Goal: Task Accomplishment & Management: Use online tool/utility

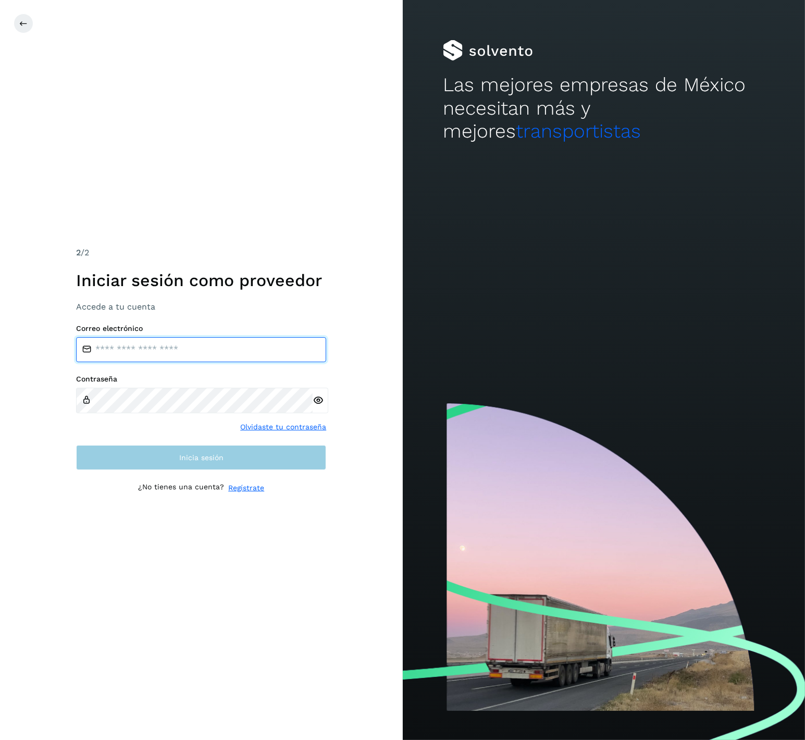
type input "**********"
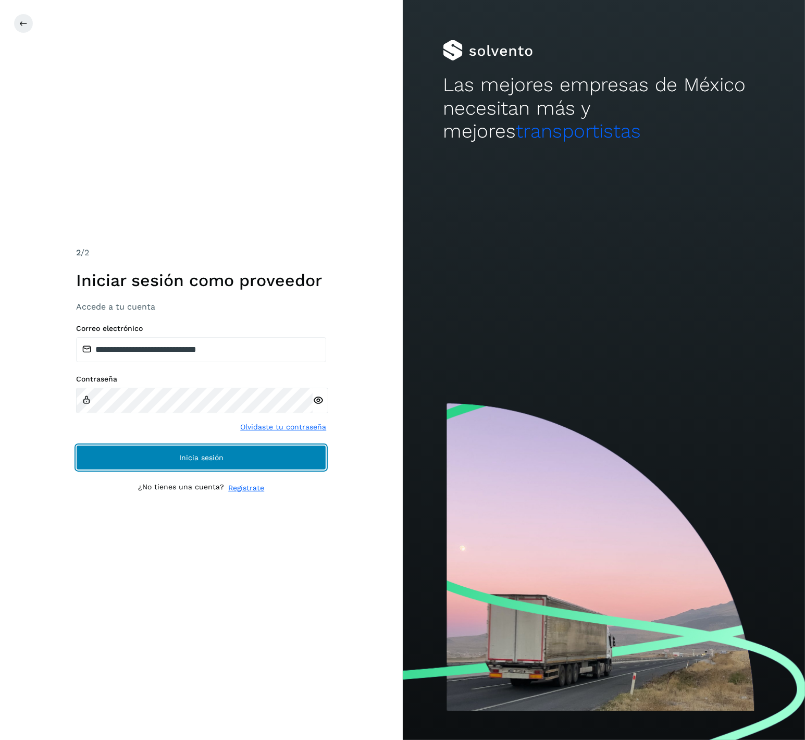
click at [149, 455] on button "Inicia sesión" at bounding box center [201, 457] width 250 height 25
drag, startPoint x: 254, startPoint y: 459, endPoint x: 168, endPoint y: 453, distance: 86.7
click at [168, 453] on button "Inicia sesión" at bounding box center [201, 457] width 250 height 25
click at [209, 459] on span "Inicia sesión" at bounding box center [201, 457] width 44 height 7
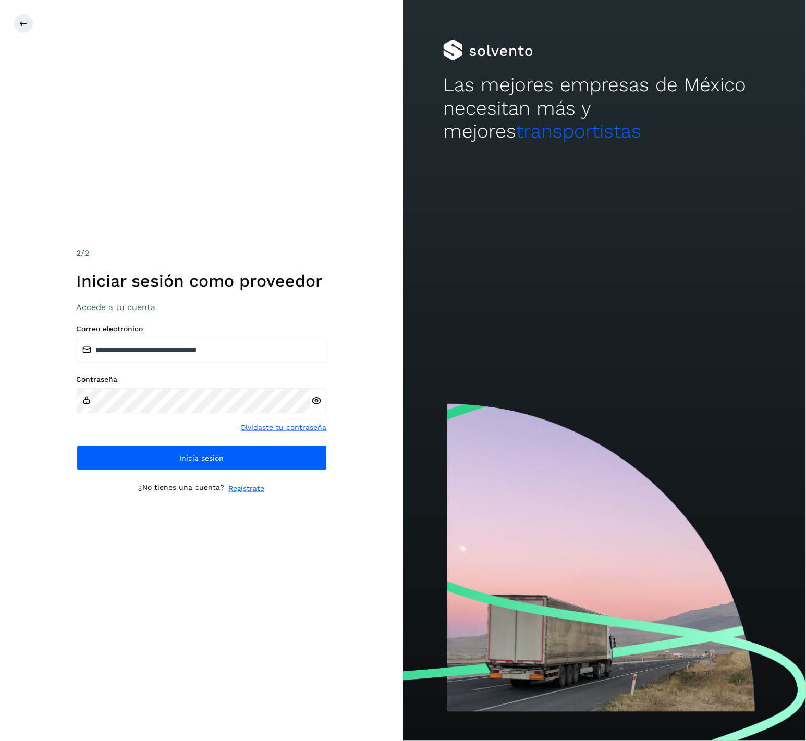
click at [206, 152] on div "**********" at bounding box center [201, 370] width 403 height 741
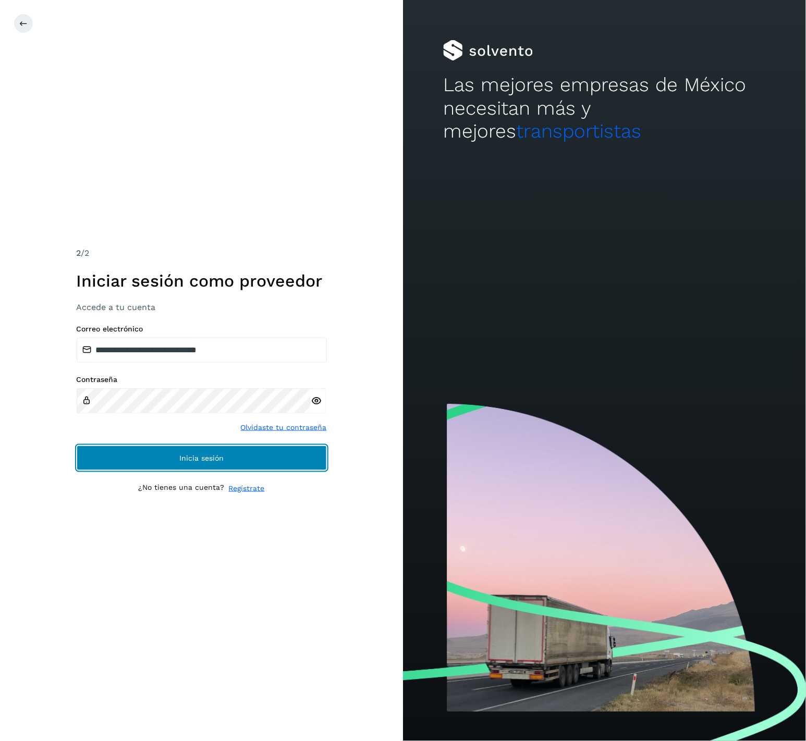
click at [202, 460] on span "Inicia sesión" at bounding box center [201, 458] width 44 height 7
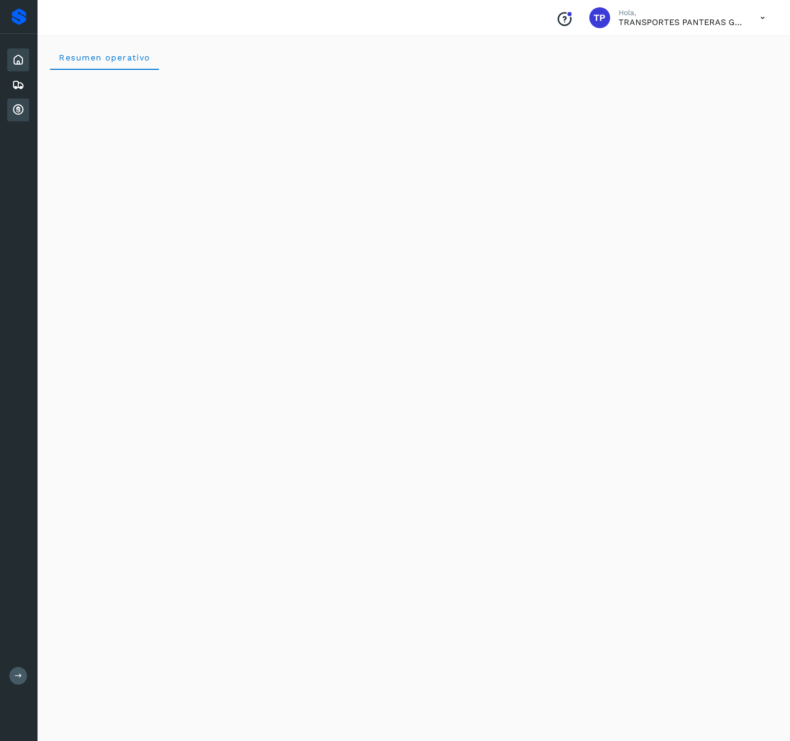
click at [20, 104] on icon at bounding box center [18, 110] width 13 height 13
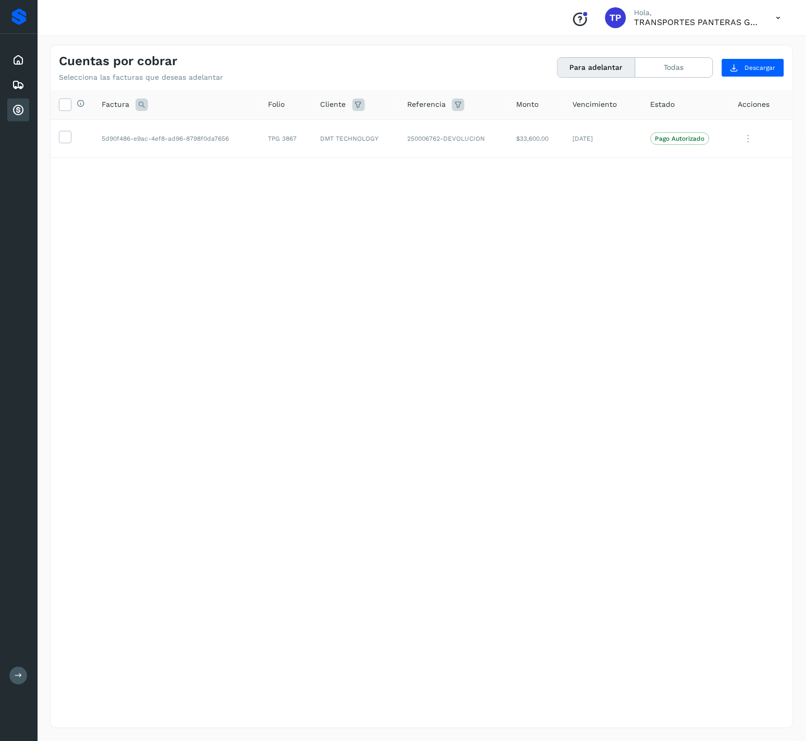
drag, startPoint x: 20, startPoint y: 104, endPoint x: 242, endPoint y: 14, distance: 239.5
click at [242, 14] on div "Conoce nuestros beneficios TP Hola, TRANSPORTES PANTERAS GAPO S.A. DE C.V." at bounding box center [422, 18] width 768 height 36
click at [72, 144] on td at bounding box center [72, 138] width 43 height 39
click at [67, 139] on icon at bounding box center [64, 136] width 11 height 11
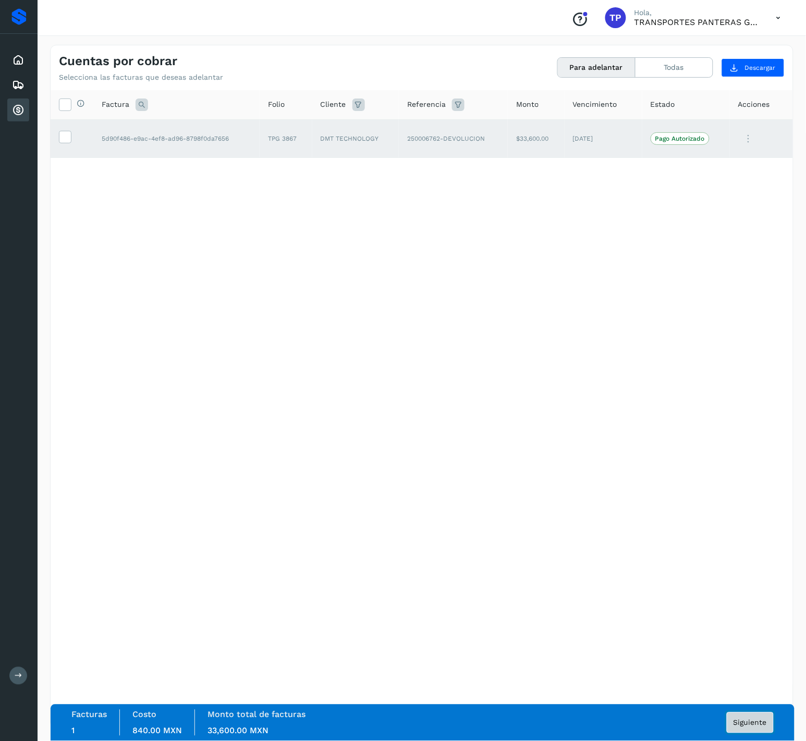
click at [750, 719] on span "Siguiente" at bounding box center [750, 722] width 33 height 7
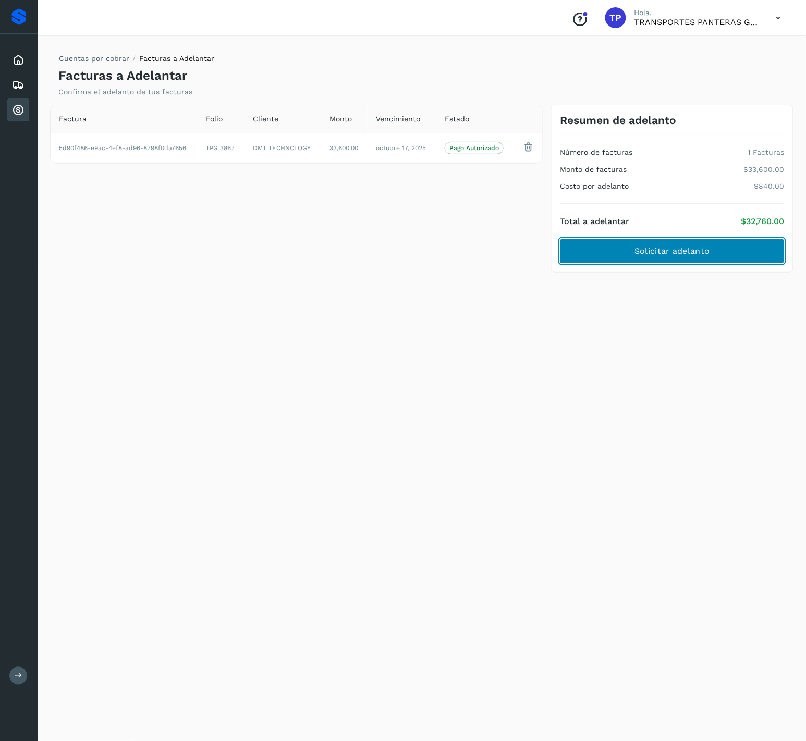
click at [704, 259] on button "Solicitar adelanto" at bounding box center [672, 251] width 225 height 25
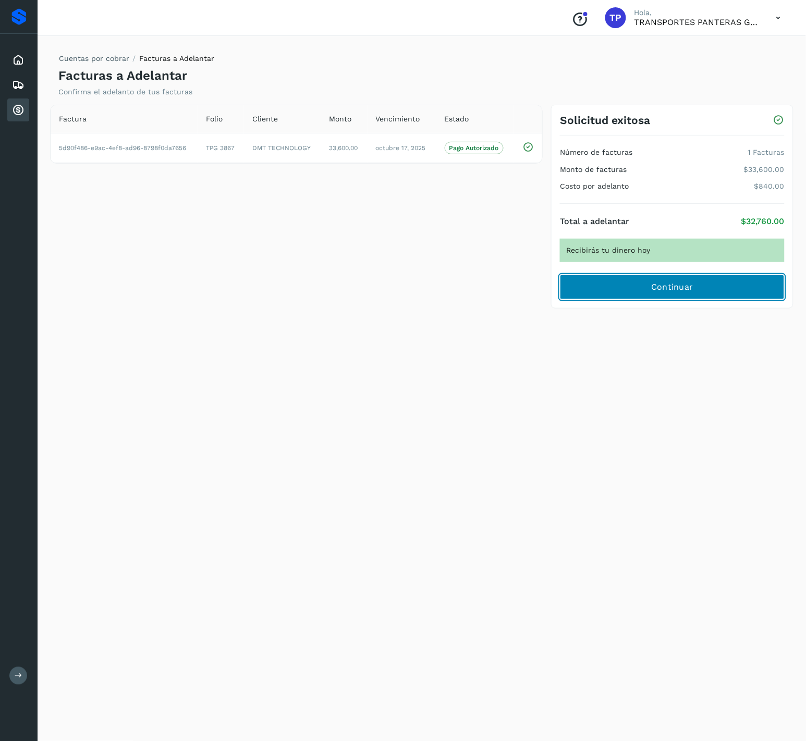
click at [697, 287] on button "Continuar" at bounding box center [672, 287] width 225 height 25
